Goal: Task Accomplishment & Management: Manage account settings

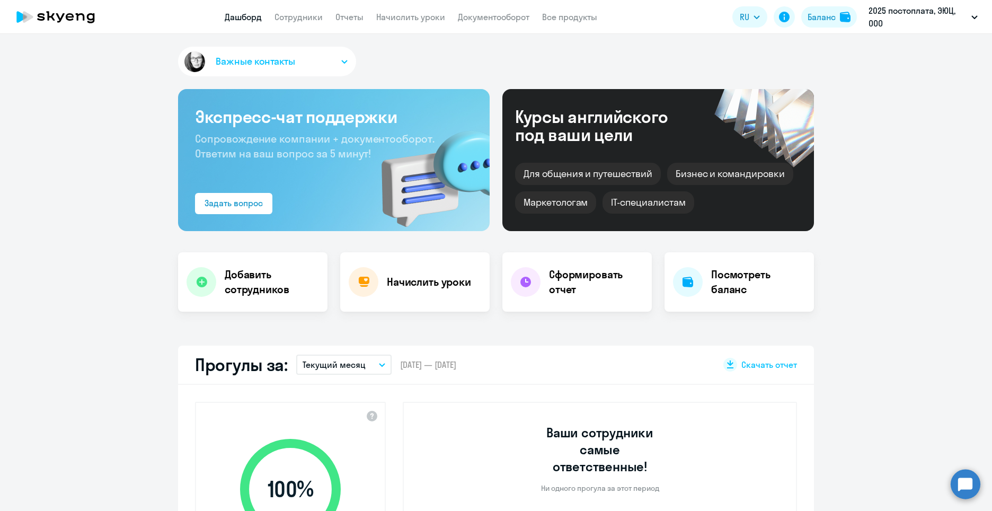
select select "30"
click at [403, 281] on h4 "Начислить уроки" at bounding box center [429, 281] width 84 height 15
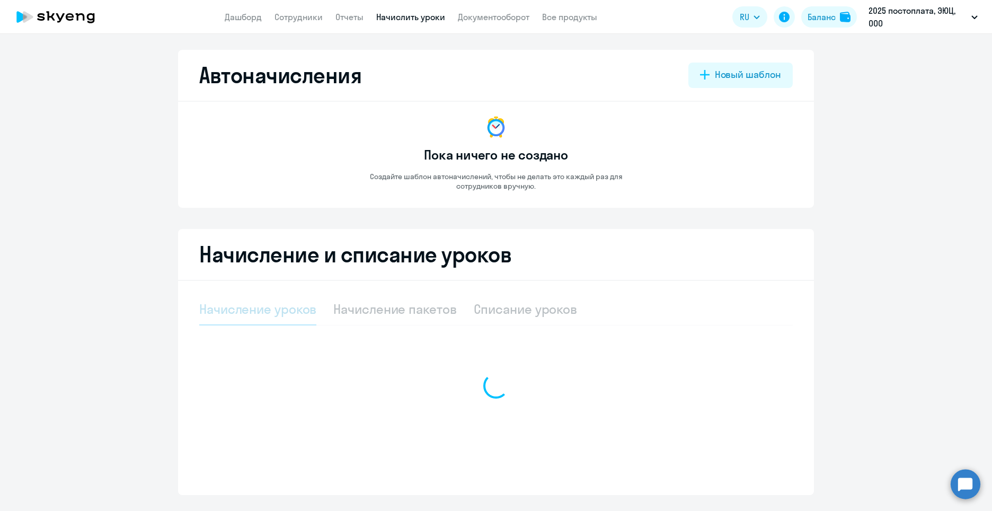
select select "10"
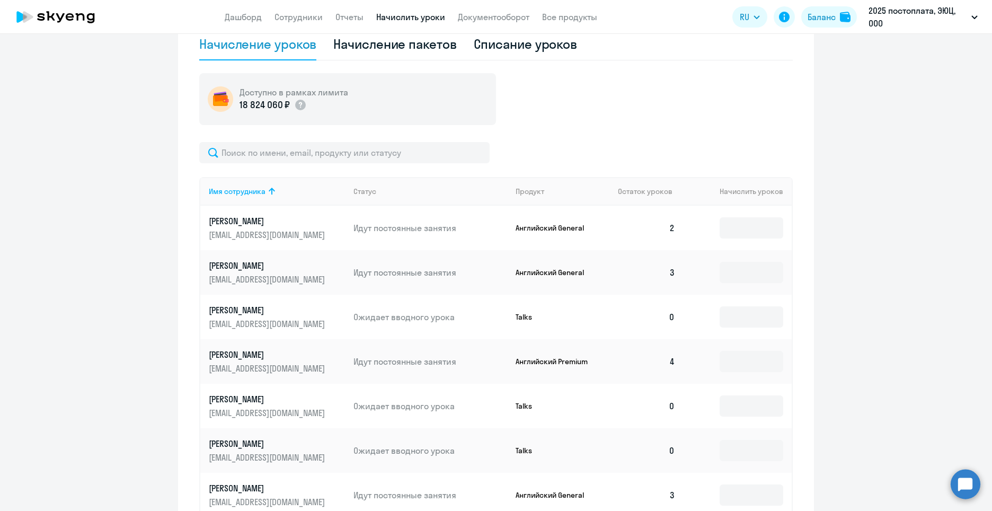
scroll to position [494, 0]
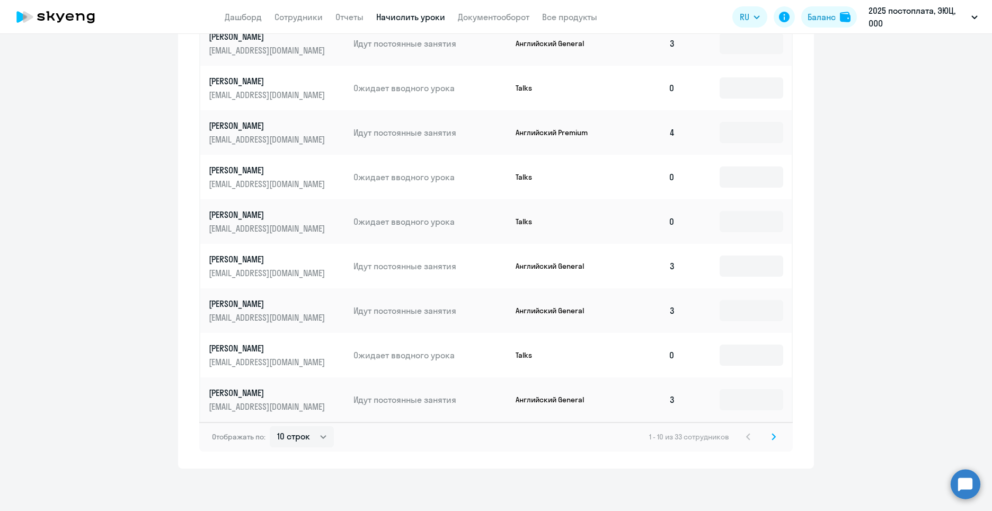
click at [771, 439] on icon at bounding box center [773, 436] width 4 height 7
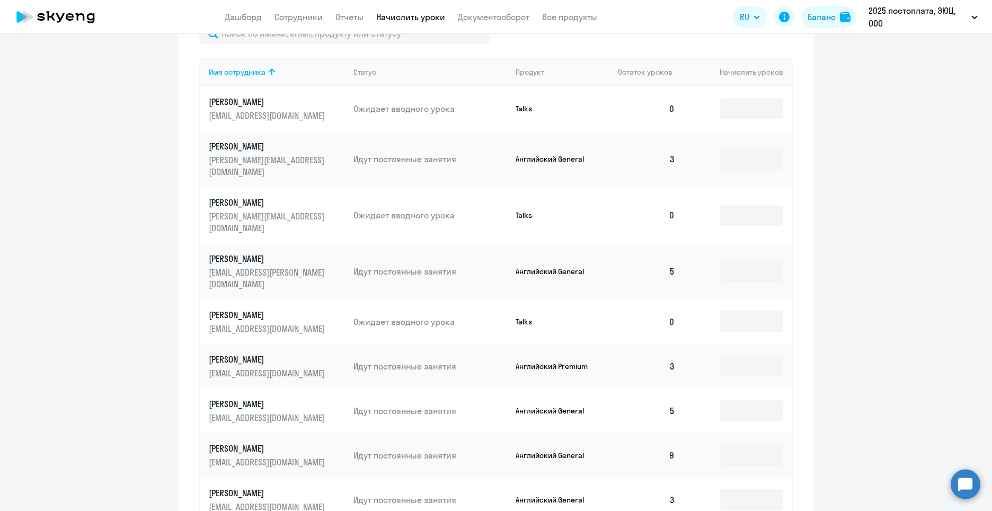
scroll to position [441, 0]
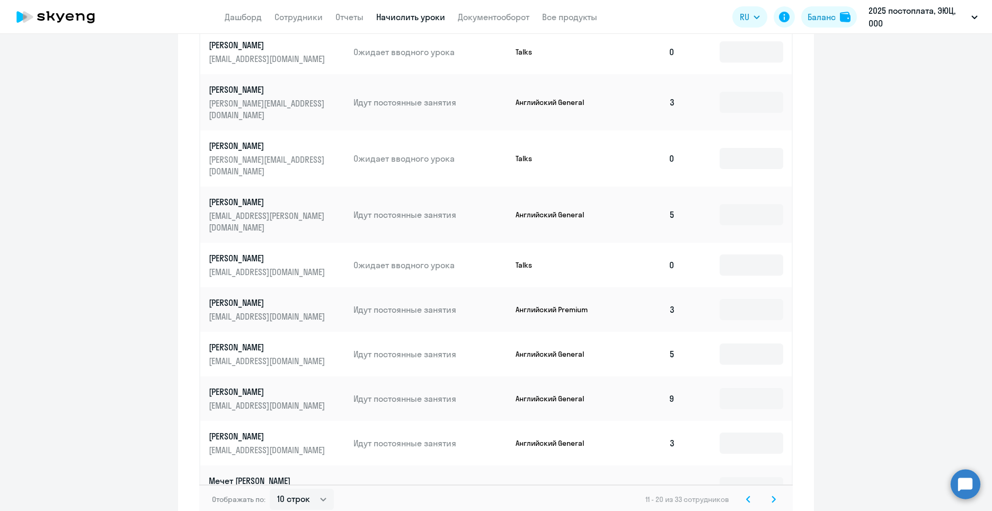
click at [771, 495] on icon at bounding box center [773, 498] width 4 height 7
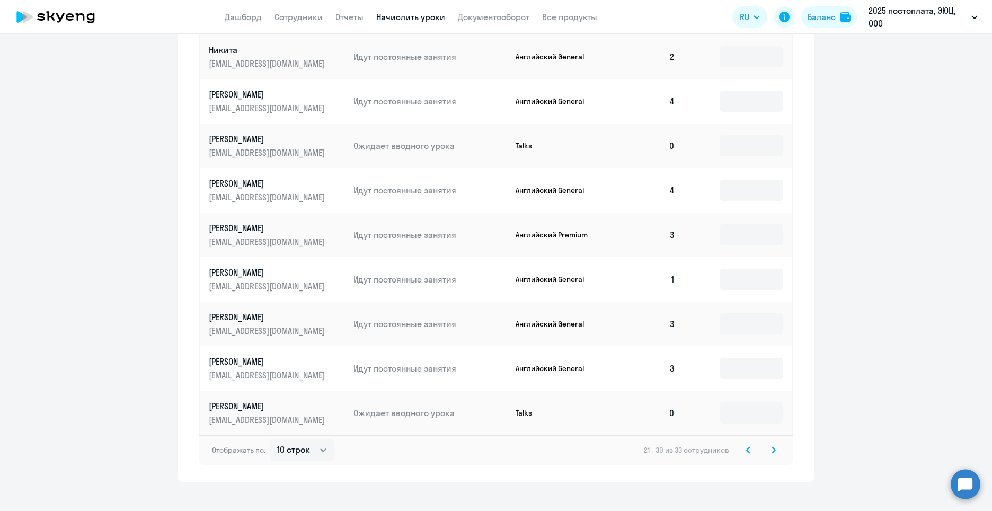
scroll to position [494, 0]
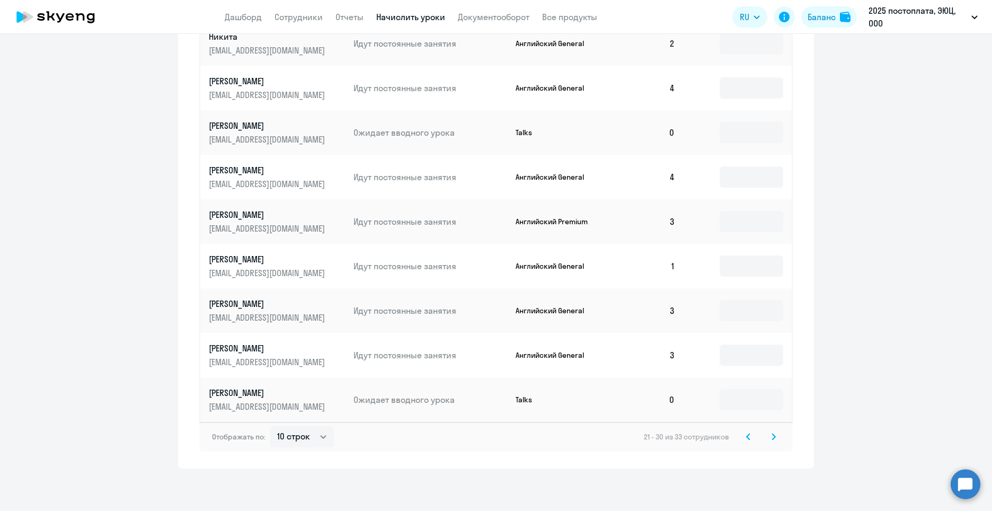
click at [742, 279] on td at bounding box center [737, 266] width 108 height 44
click at [732, 266] on input at bounding box center [751, 265] width 64 height 21
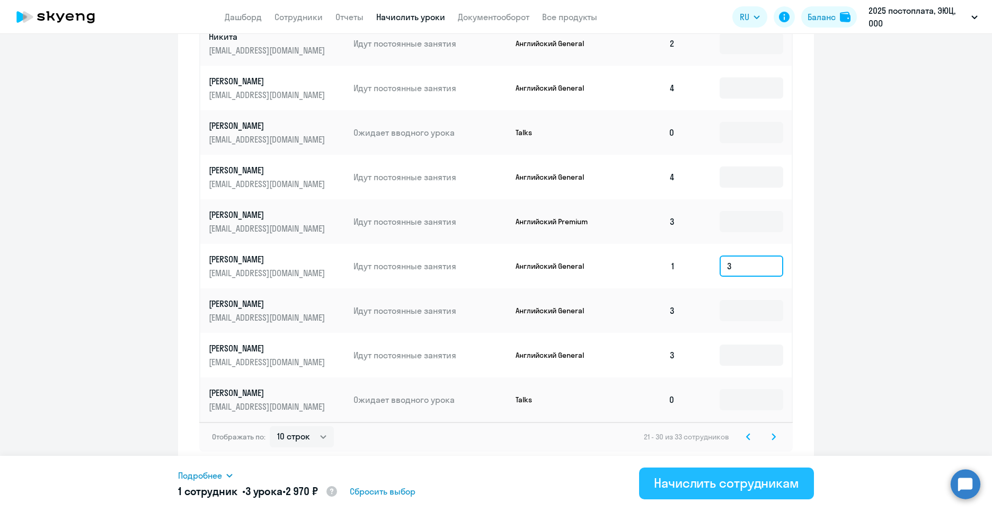
type input "3"
click at [714, 485] on div "Начислить сотрудникам" at bounding box center [726, 482] width 145 height 17
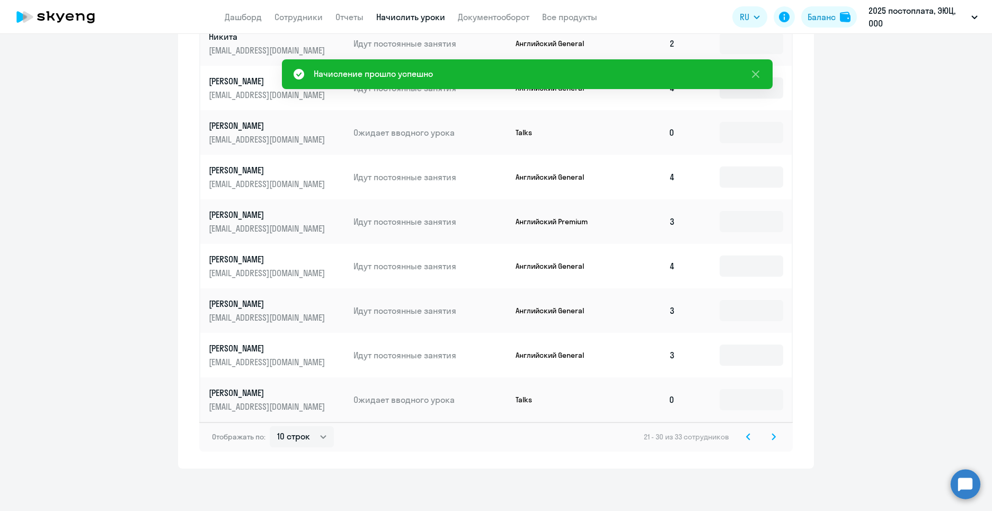
click at [772, 436] on icon at bounding box center [773, 436] width 3 height 6
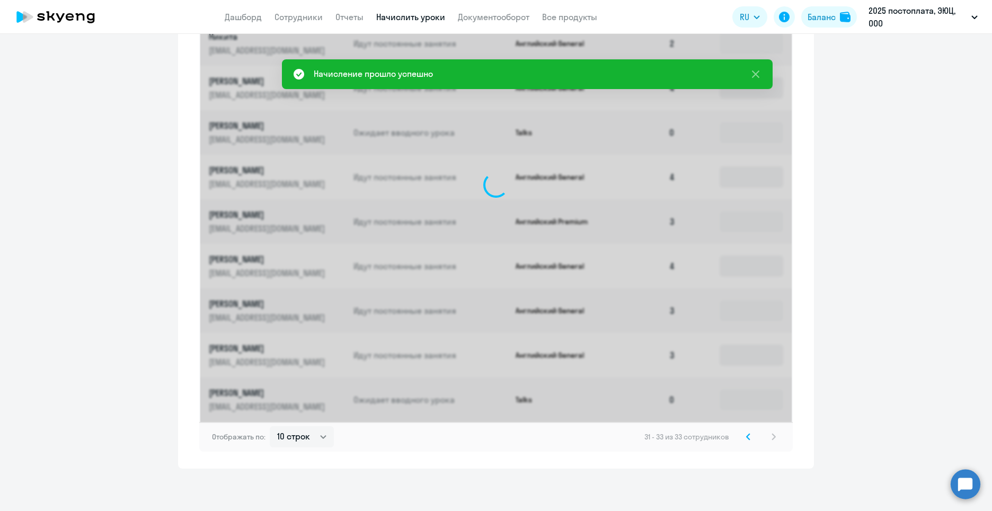
scroll to position [182, 0]
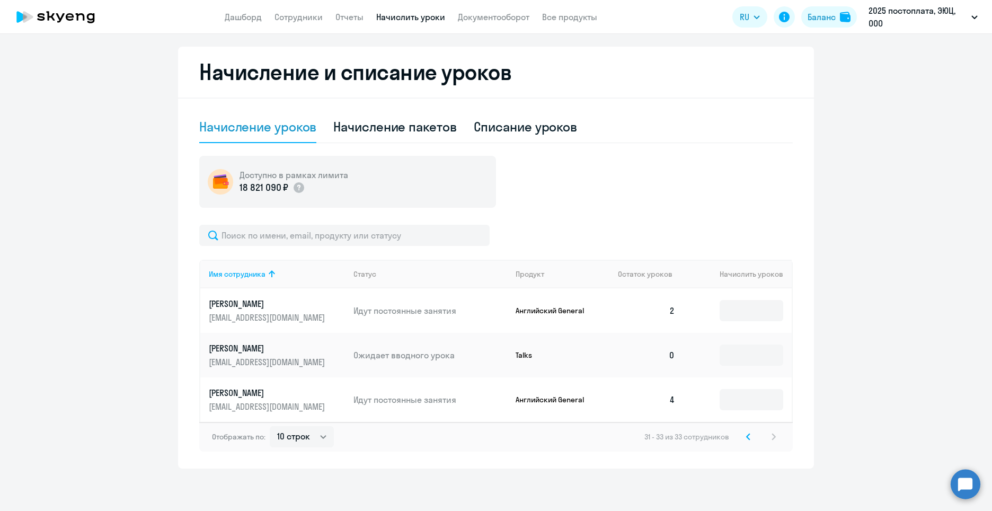
click at [743, 431] on svg-icon at bounding box center [748, 436] width 13 height 13
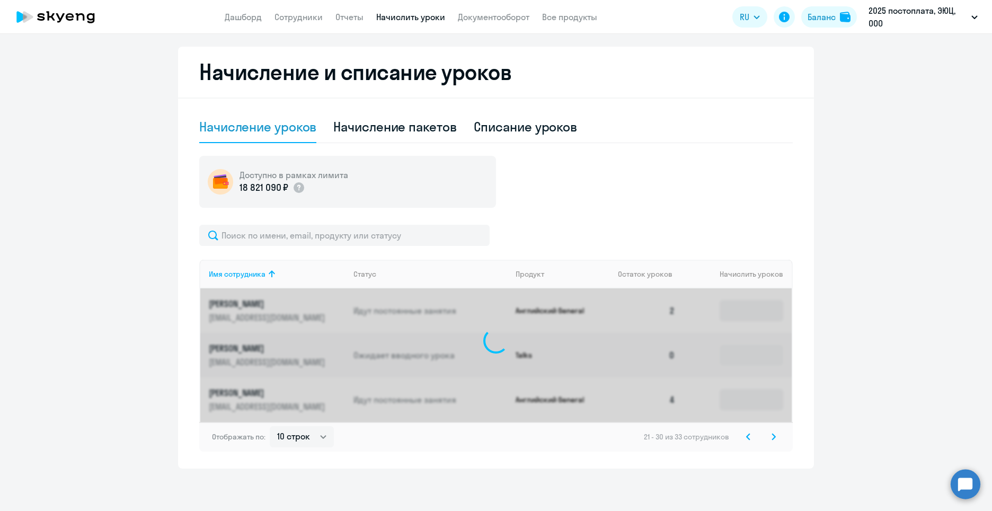
scroll to position [494, 0]
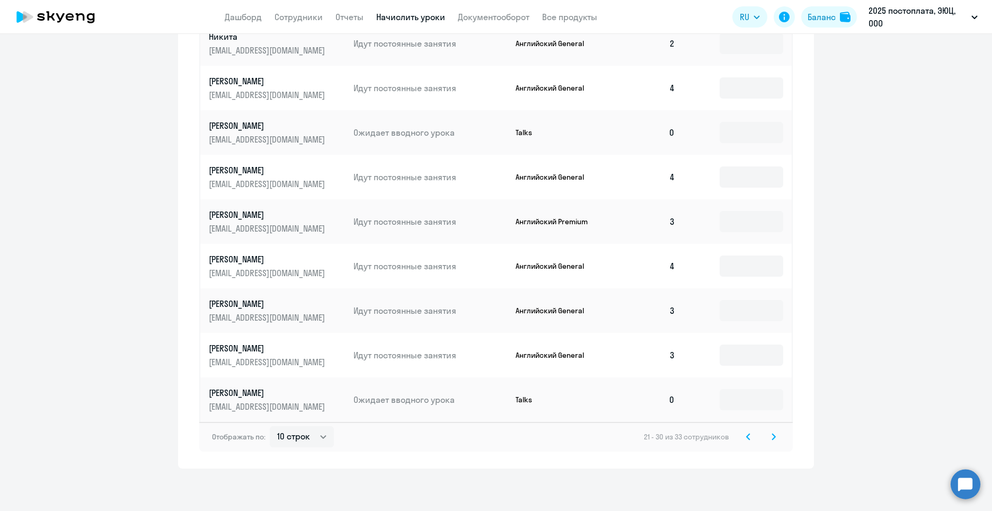
click at [743, 442] on svg-icon at bounding box center [748, 436] width 13 height 13
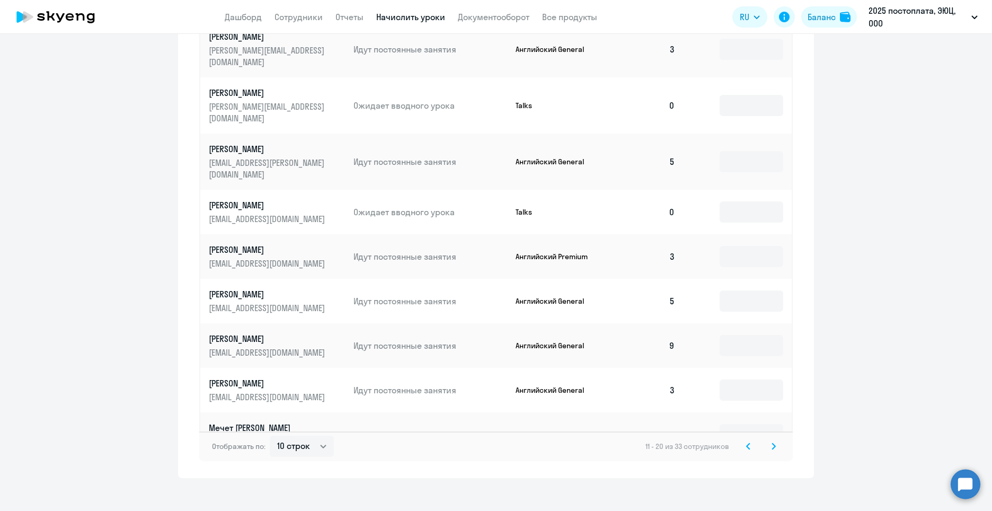
scroll to position [335, 0]
